Goal: Information Seeking & Learning: Learn about a topic

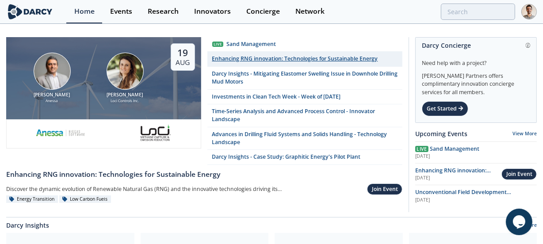
click at [251, 58] on div "Enhancing RNG innovation: Technologies for Sustainable Energy" at bounding box center [295, 59] width 166 height 8
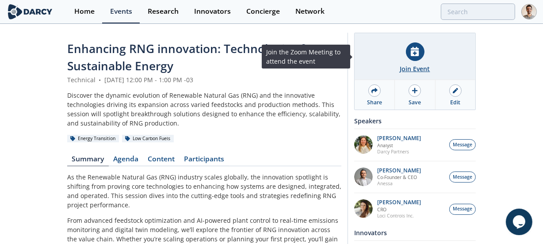
click at [406, 61] on div "Join Event" at bounding box center [415, 56] width 121 height 47
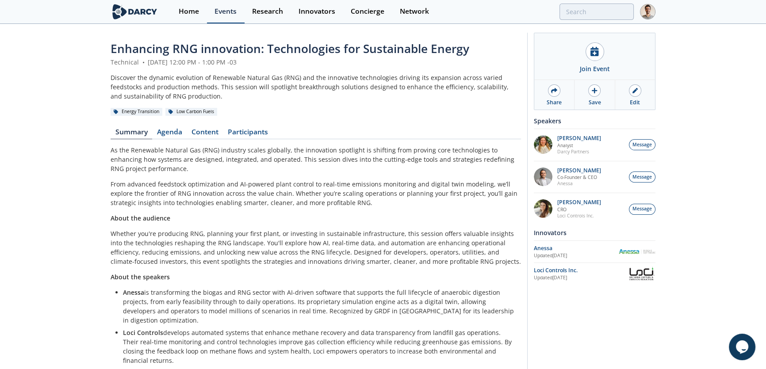
click at [216, 14] on div "Events" at bounding box center [226, 11] width 22 height 7
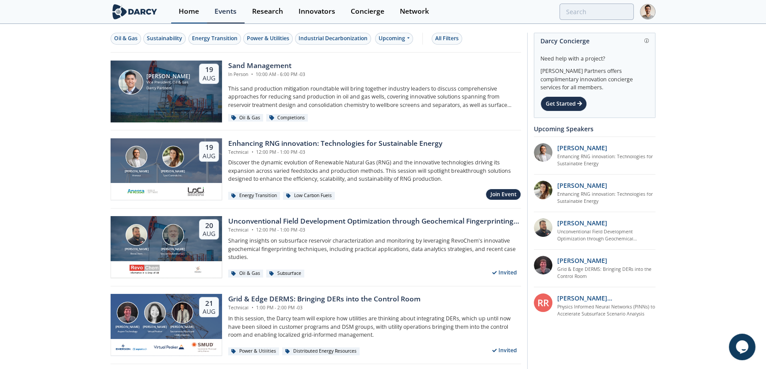
click at [194, 18] on link "Home" at bounding box center [189, 11] width 36 height 23
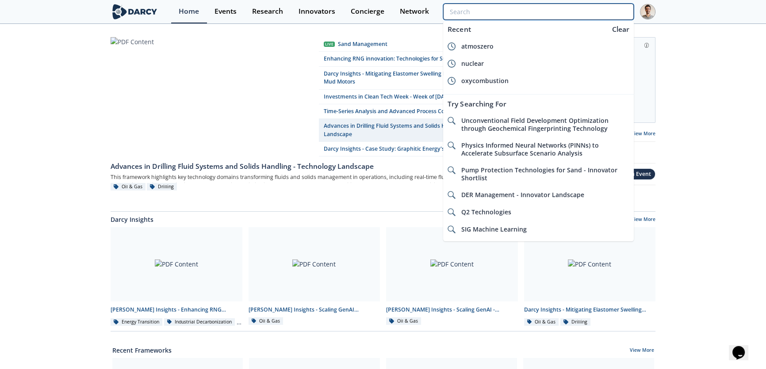
click at [590, 13] on input "search" at bounding box center [538, 12] width 191 height 16
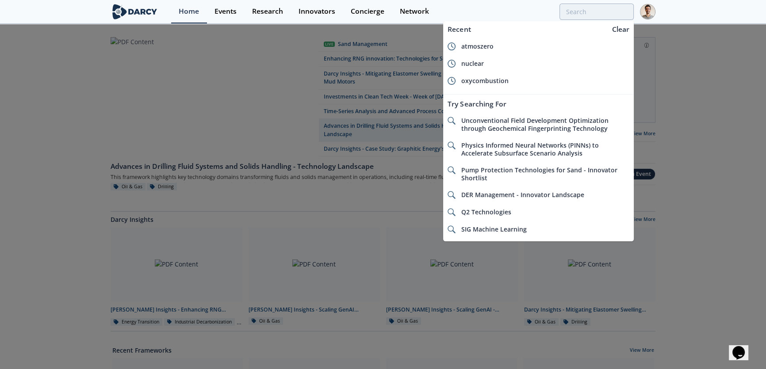
click at [372, 79] on div at bounding box center [383, 184] width 766 height 369
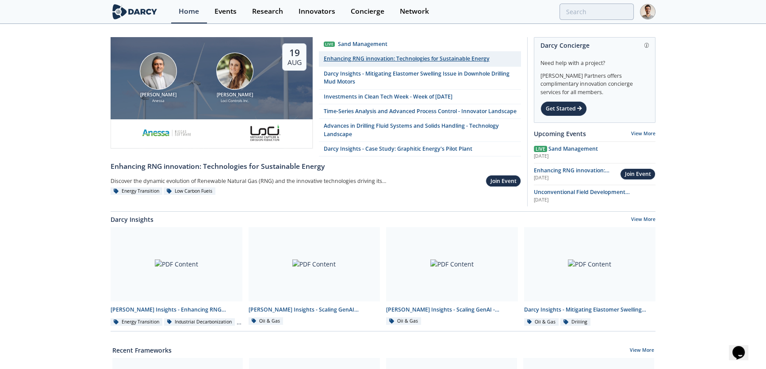
click at [353, 60] on div "Enhancing RNG innovation: Technologies for Sustainable Energy" at bounding box center [407, 59] width 166 height 8
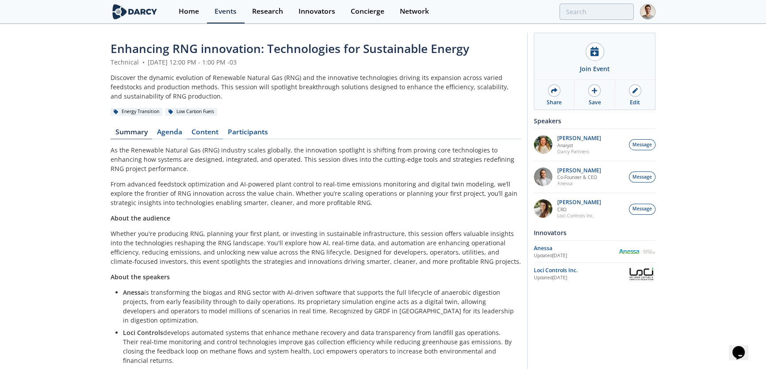
click at [208, 132] on link "Content" at bounding box center [205, 134] width 36 height 11
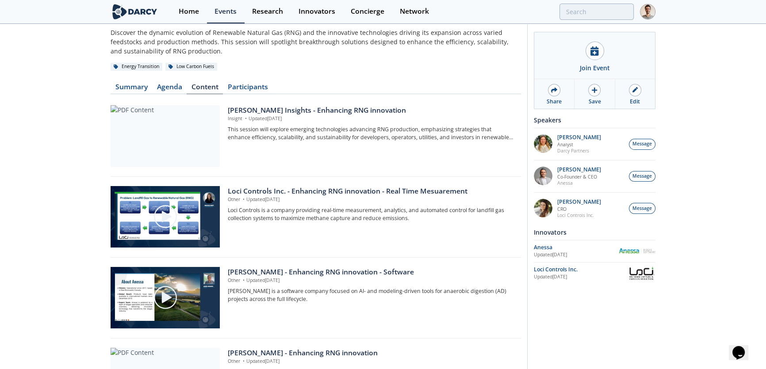
scroll to position [40, 0]
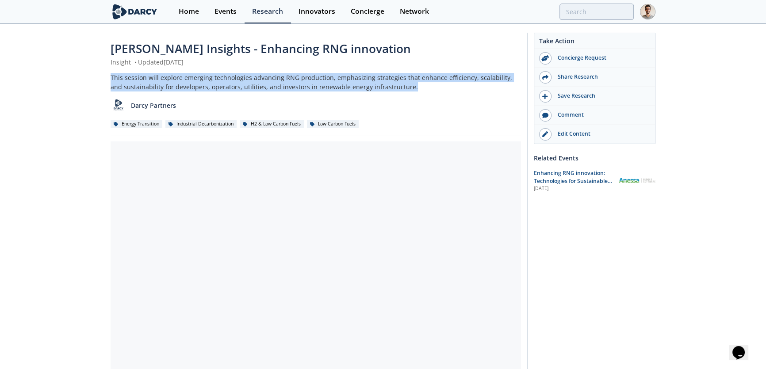
drag, startPoint x: 395, startPoint y: 87, endPoint x: 110, endPoint y: 75, distance: 285.1
click at [110, 75] on div "Darcy Insights - Enhancing RNG innovation Insight • Updated August 18, 2025 Thi…" at bounding box center [383, 341] width 766 height 633
click at [96, 84] on div "Darcy Insights - Enhancing RNG innovation Insight • Updated August 18, 2025 Thi…" at bounding box center [383, 341] width 766 height 633
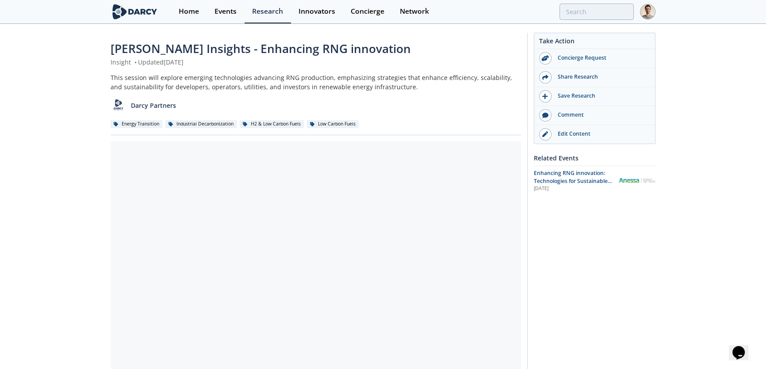
click at [455, 87] on div "This session will explore emerging technologies advancing RNG production, empha…" at bounding box center [316, 82] width 410 height 19
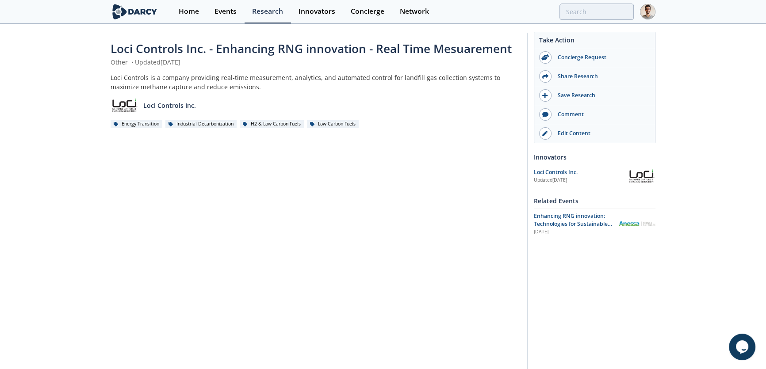
scroll to position [40, 0]
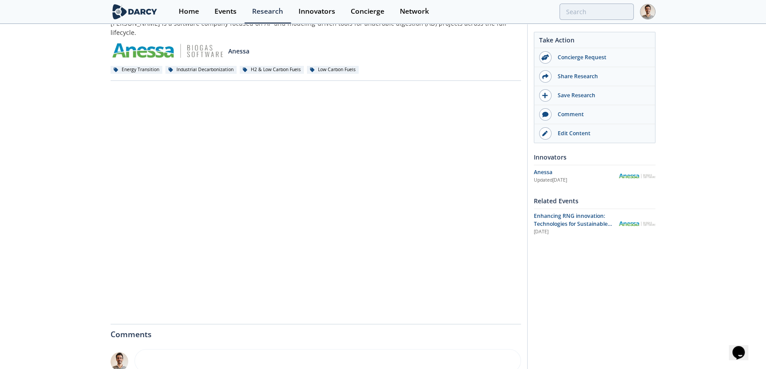
scroll to position [40, 0]
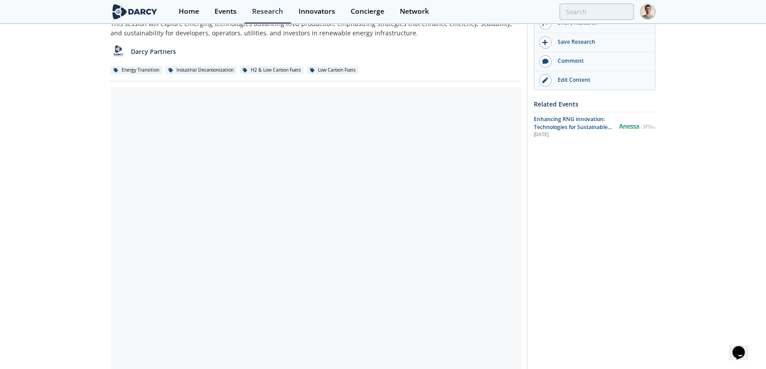
scroll to position [40, 0]
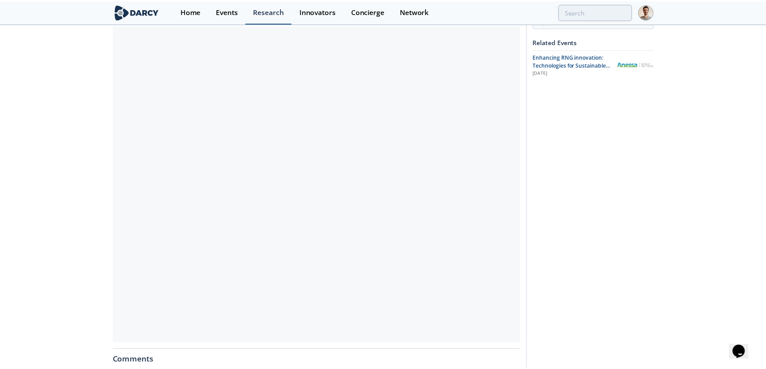
scroll to position [108, 0]
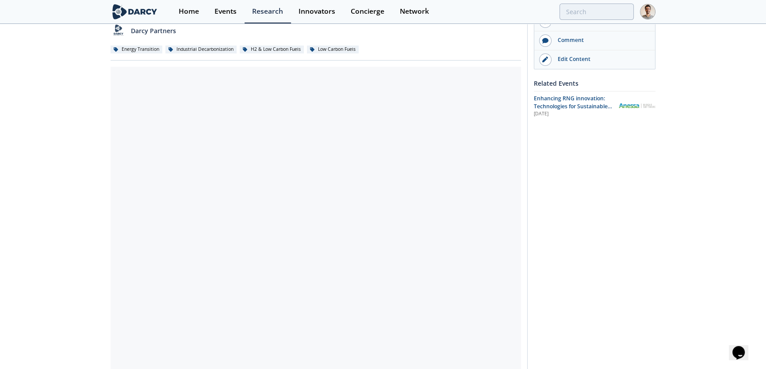
scroll to position [80, 0]
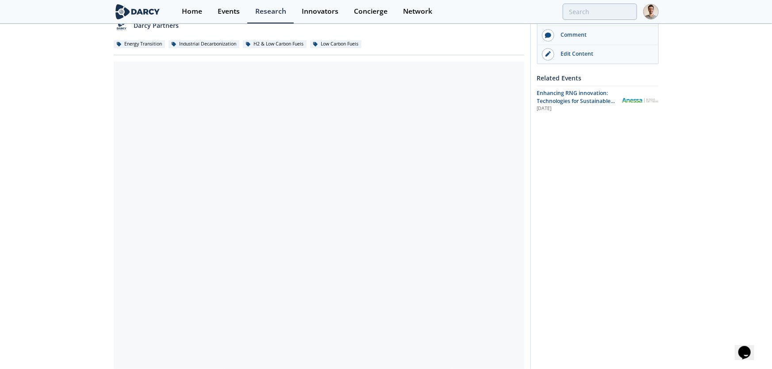
drag, startPoint x: 386, startPoint y: 138, endPoint x: 171, endPoint y: 1, distance: 254.5
click at [386, 137] on div at bounding box center [319, 220] width 410 height 318
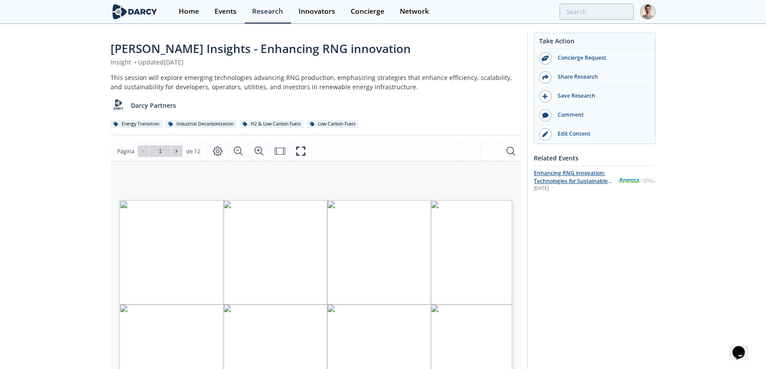
click at [555, 178] on span "Enhancing RNG innovation: Technologies for Sustainable Energy" at bounding box center [573, 181] width 78 height 24
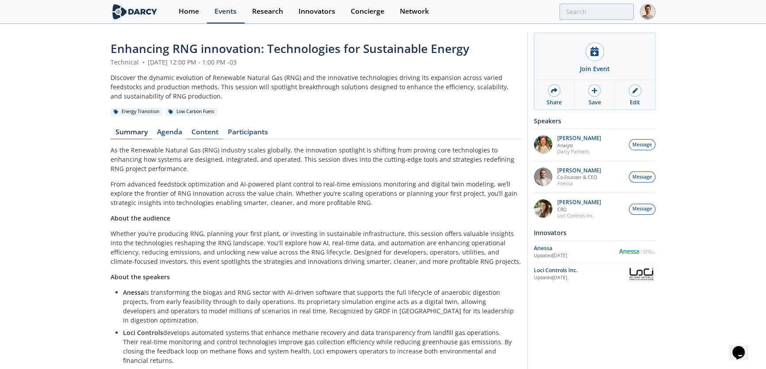
click at [193, 132] on link "Content" at bounding box center [205, 134] width 36 height 11
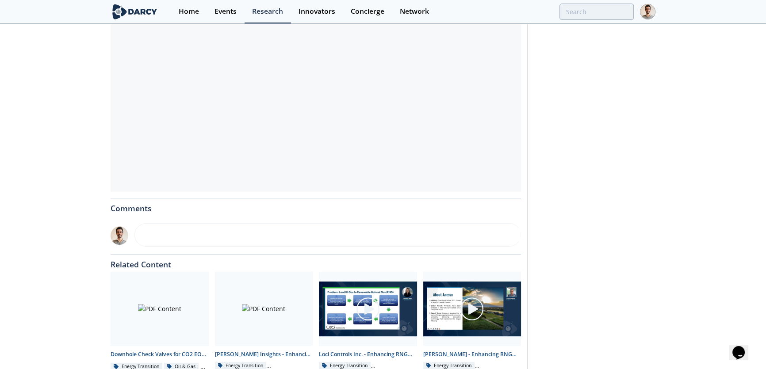
scroll to position [309, 0]
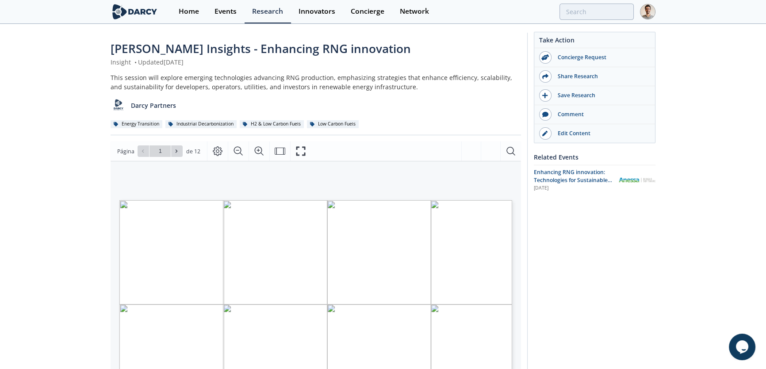
scroll to position [40, 0]
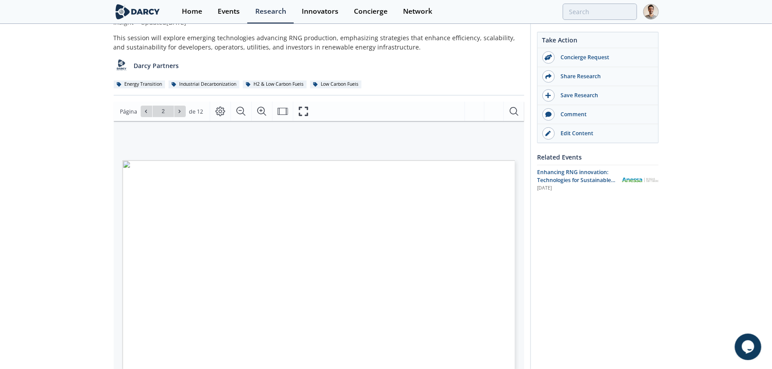
type input "3"
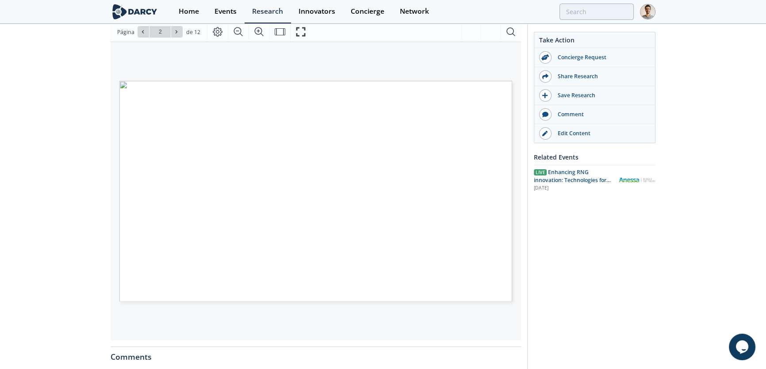
scroll to position [120, 0]
type input "5"
type input "7"
type input "6"
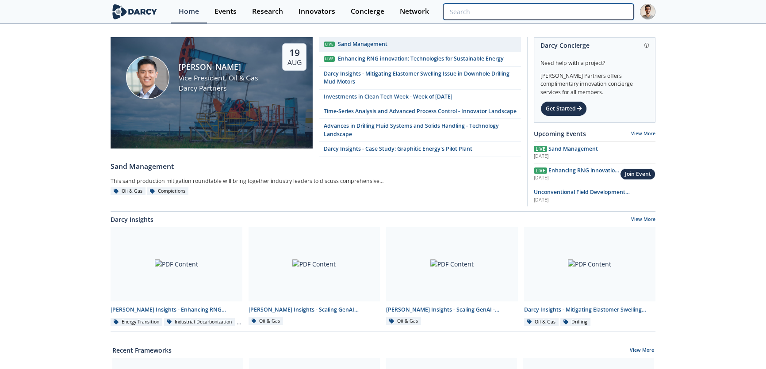
click at [571, 10] on input "search" at bounding box center [538, 12] width 191 height 16
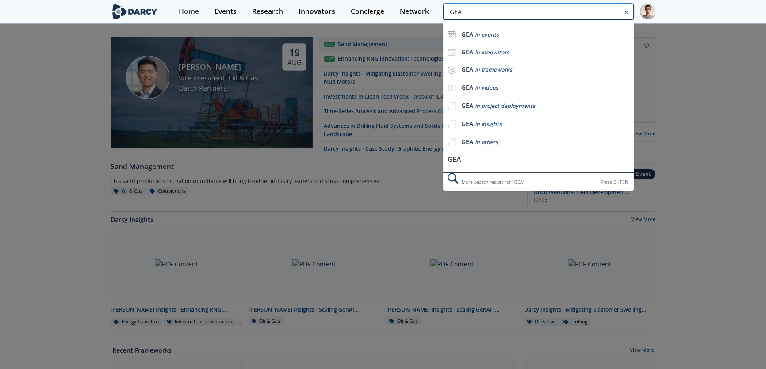
type input "GEA"
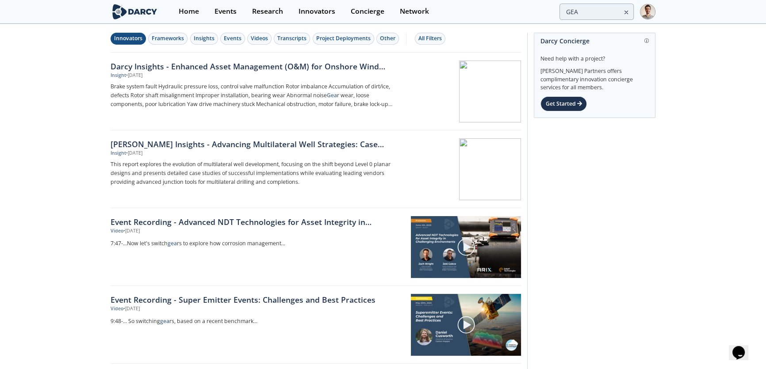
click at [128, 42] on div "Innovators" at bounding box center [128, 38] width 28 height 8
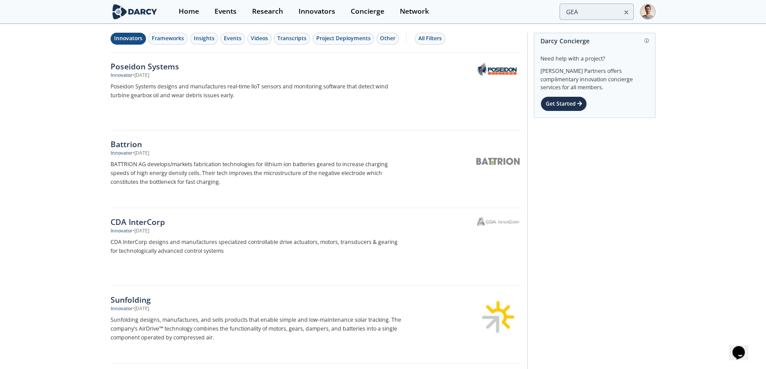
click at [149, 11] on img at bounding box center [135, 11] width 48 height 15
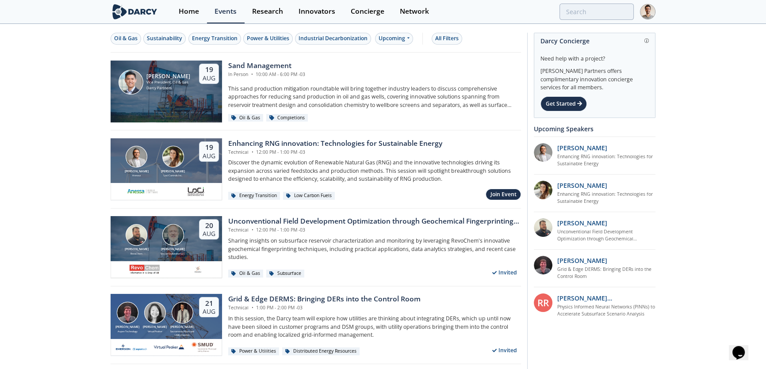
click at [226, 44] on button "Energy Transition" at bounding box center [214, 39] width 53 height 12
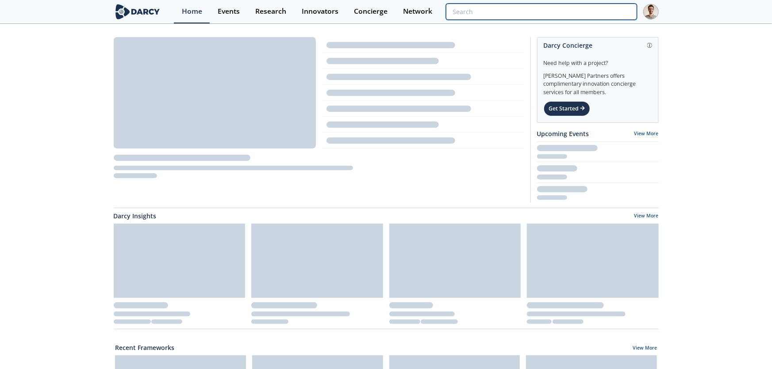
click at [581, 9] on input "search" at bounding box center [541, 12] width 191 height 16
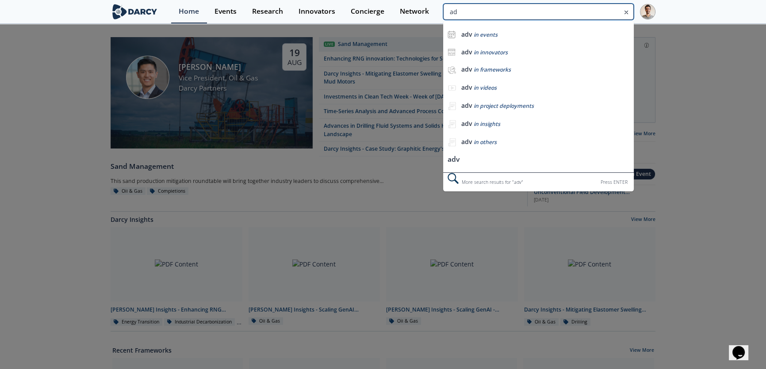
type input "a"
type input "nuclear"
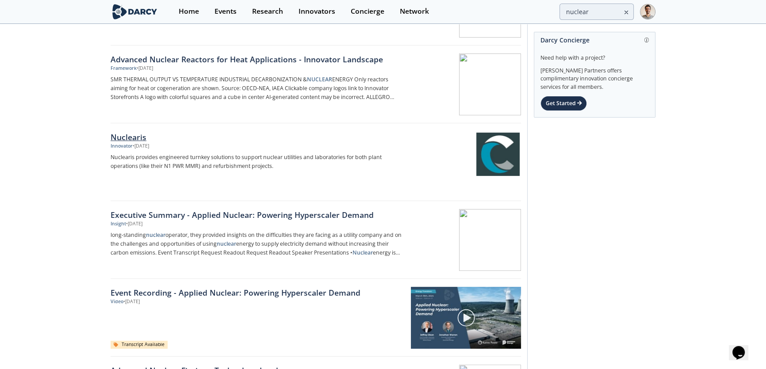
scroll to position [402, 0]
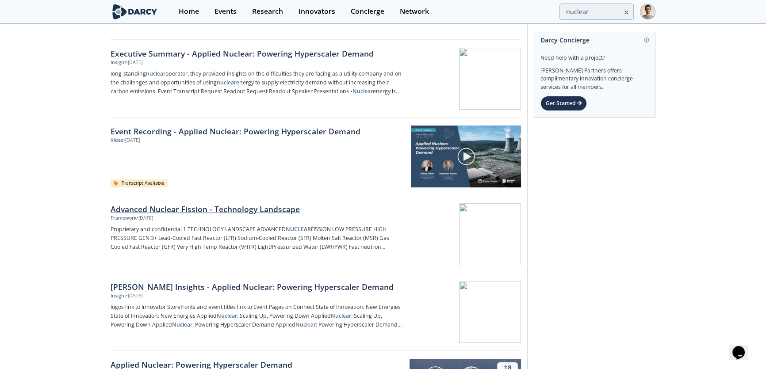
click at [207, 211] on div "Advanced Nuclear Fission - Technology Landscape" at bounding box center [257, 208] width 293 height 11
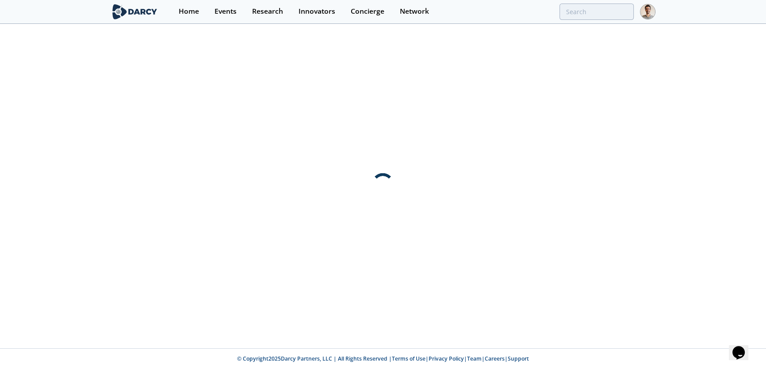
scroll to position [0, 0]
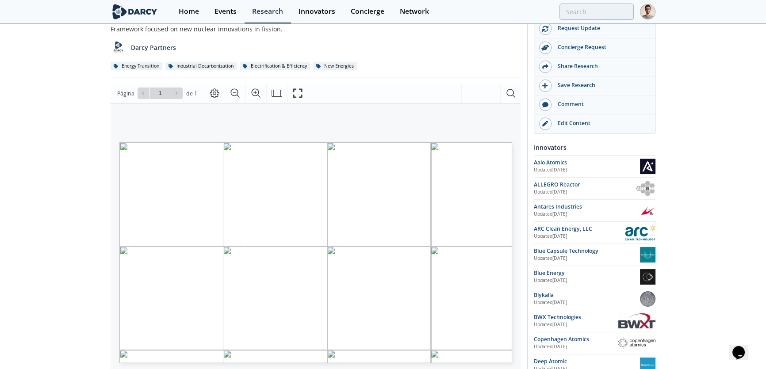
scroll to position [120, 0]
